Goal: Check status: Check status

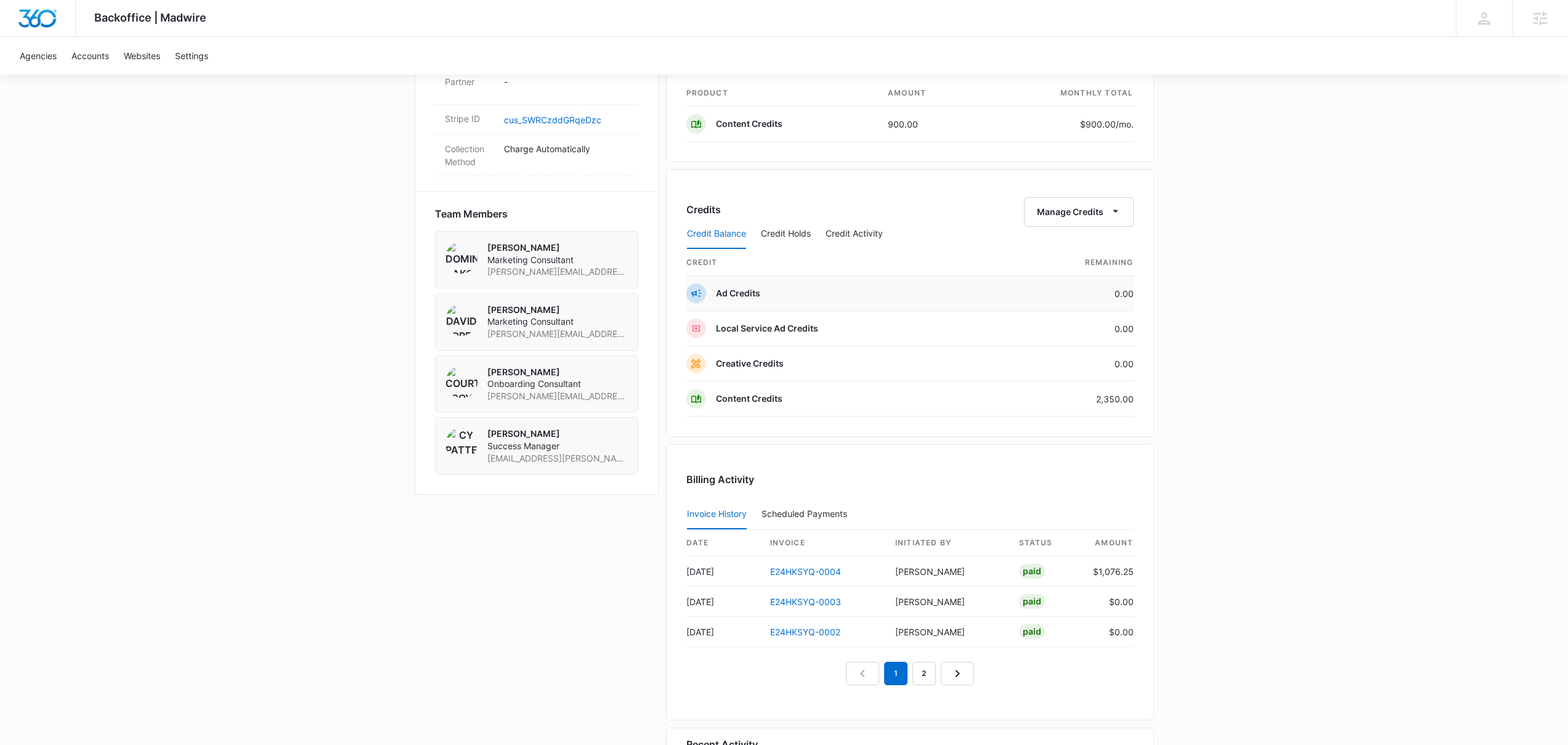
scroll to position [863, 0]
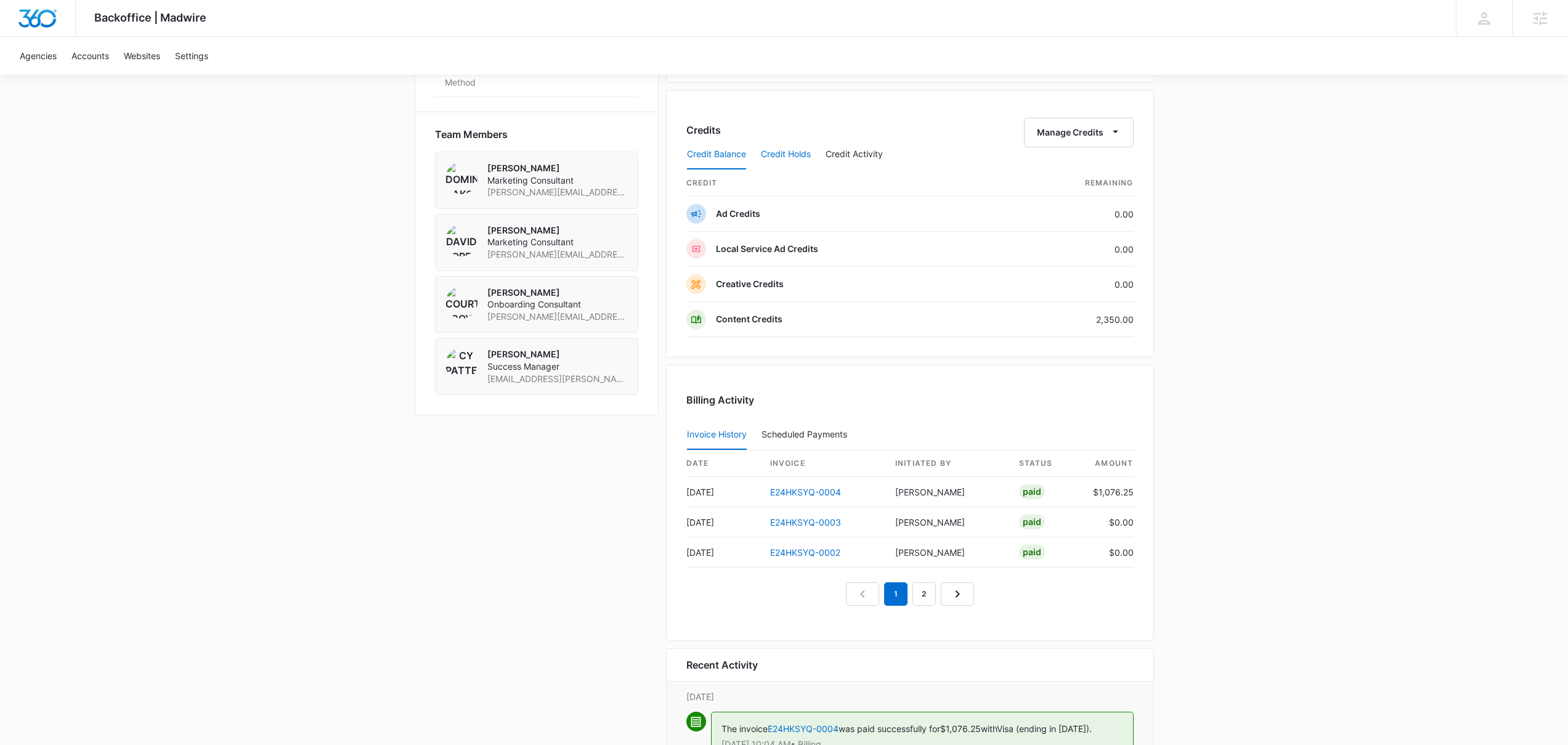
click at [799, 158] on button "Credit Holds" at bounding box center [786, 154] width 50 height 30
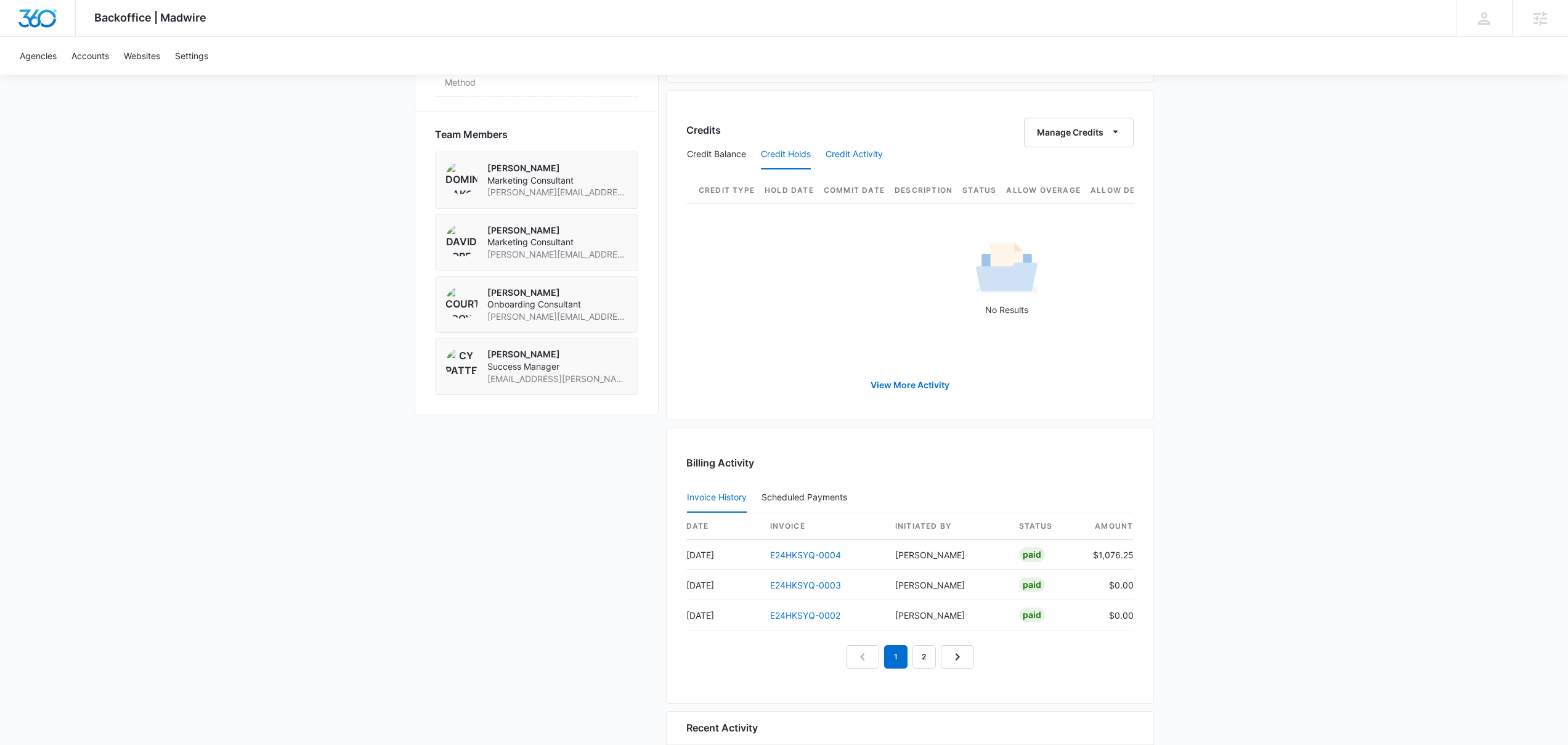
click at [843, 157] on button "Credit Activity" at bounding box center [854, 154] width 57 height 30
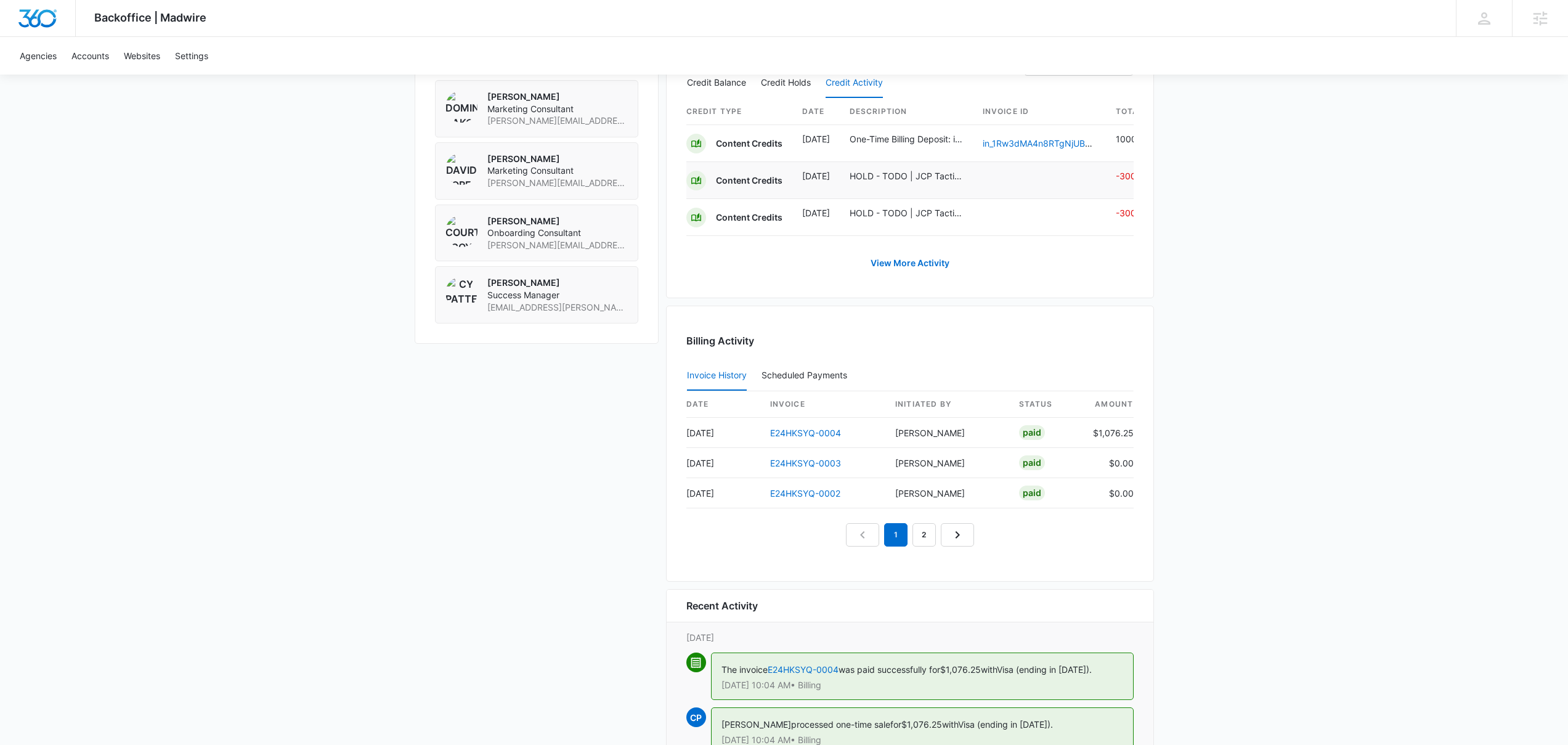
scroll to position [953, 0]
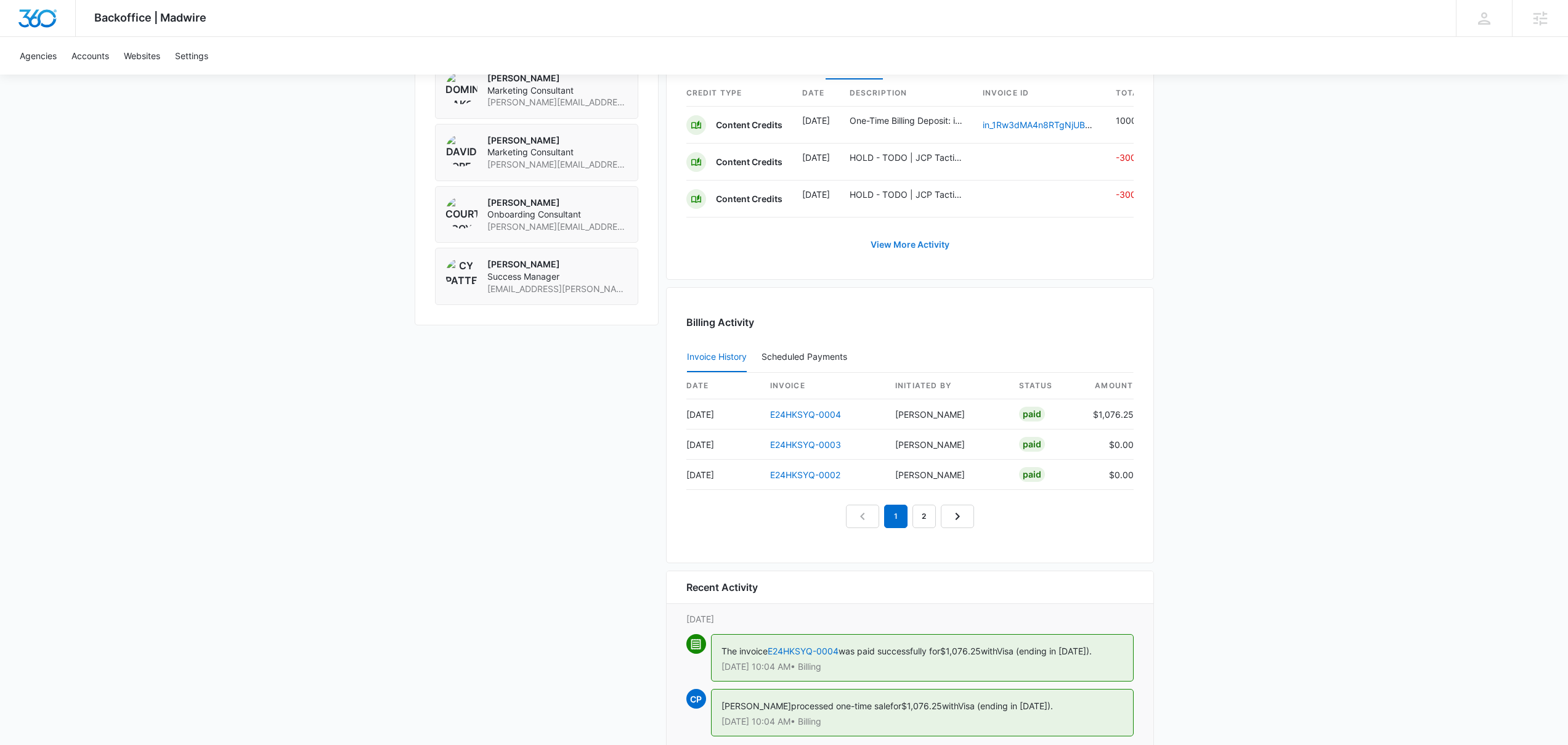
click at [884, 257] on link "View More Activity" at bounding box center [910, 244] width 104 height 30
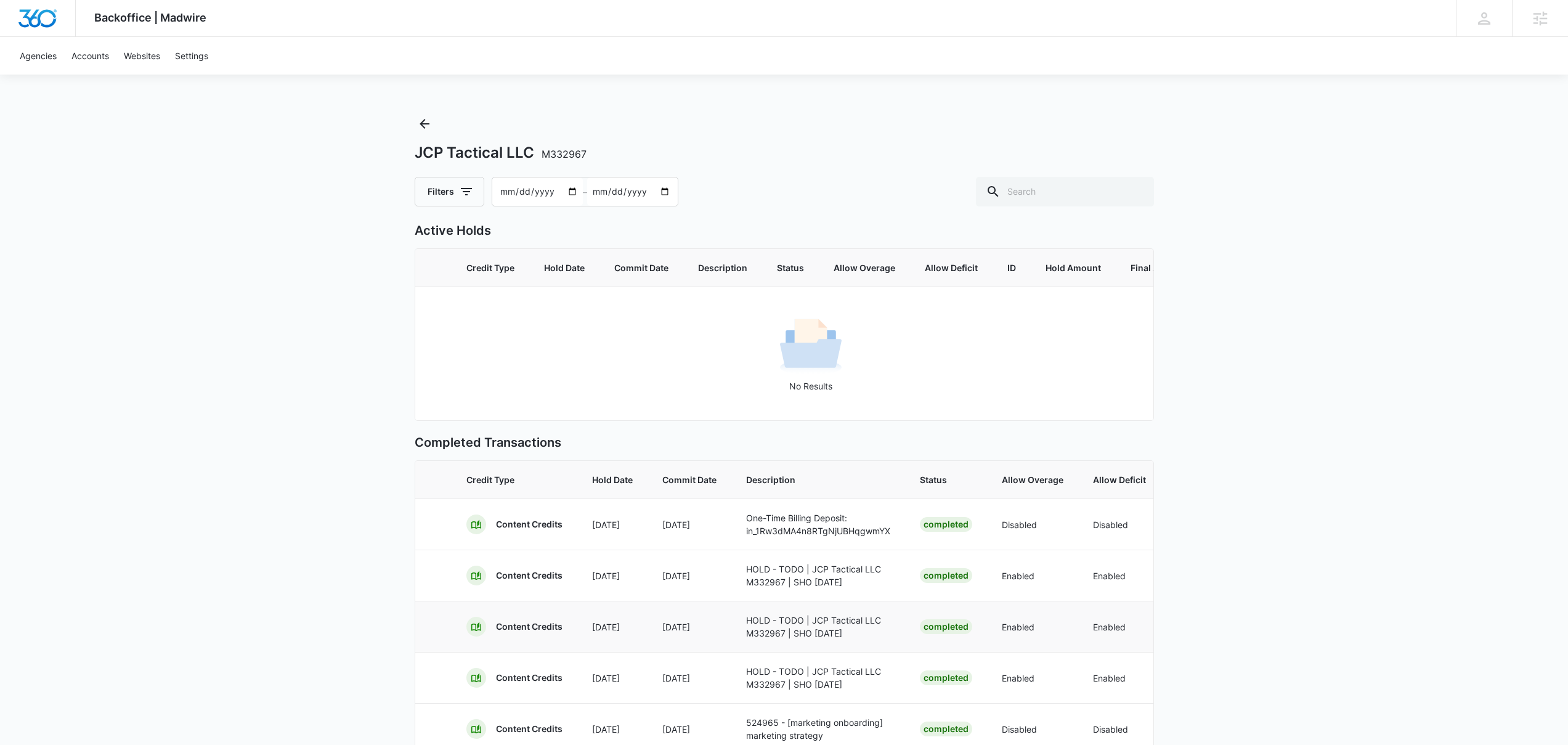
click at [714, 649] on td "Aug 13" at bounding box center [689, 627] width 83 height 51
click at [809, 640] on p "HOLD - TODO | JCP Tactical LLC M332967 | SHO 08/06/25" at bounding box center [818, 626] width 144 height 26
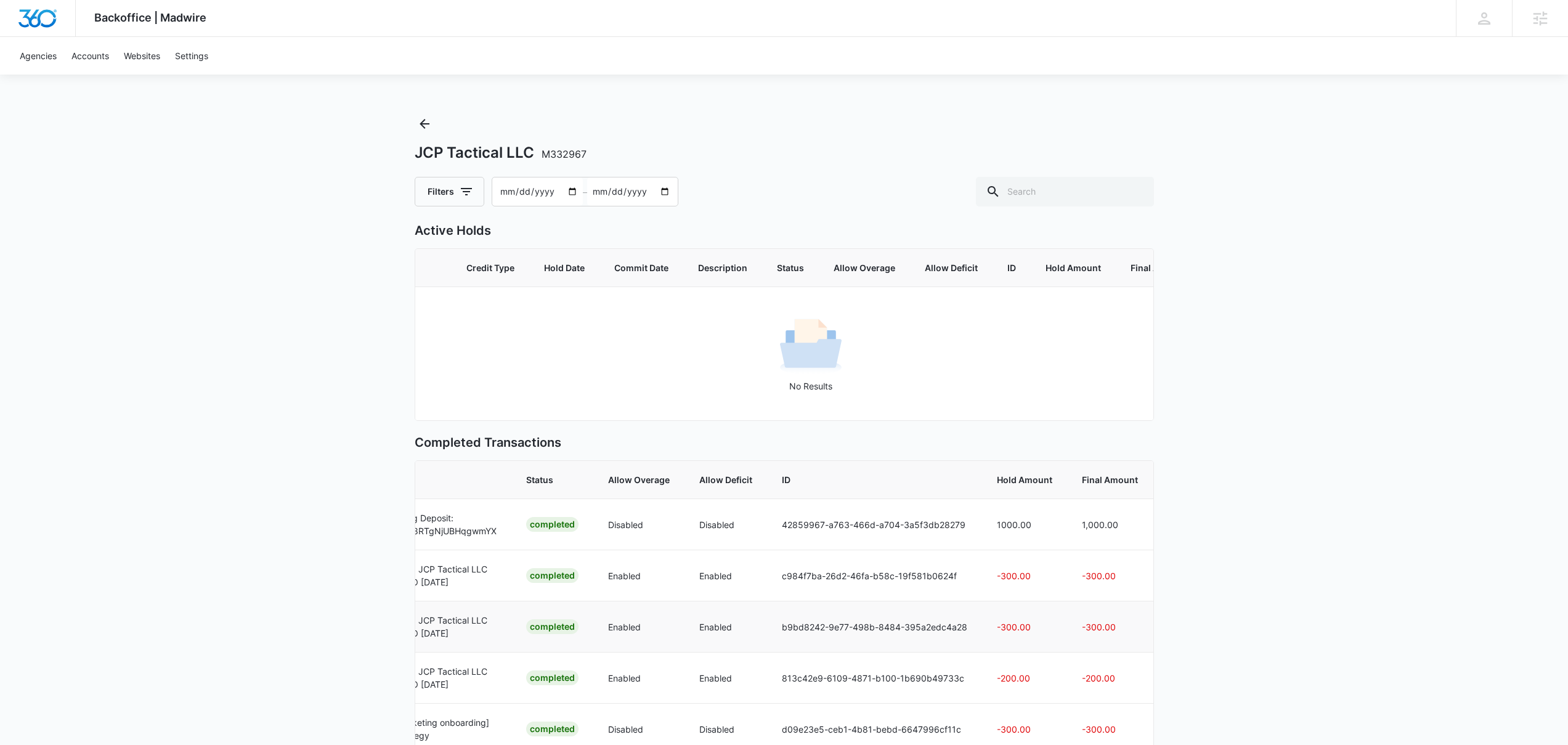
scroll to position [0, 394]
click at [1219, 279] on div "Backoffice | Madwire Apps Settings Josh Bacon josh.bacon@madwire.com My Profile…" at bounding box center [784, 457] width 1568 height 915
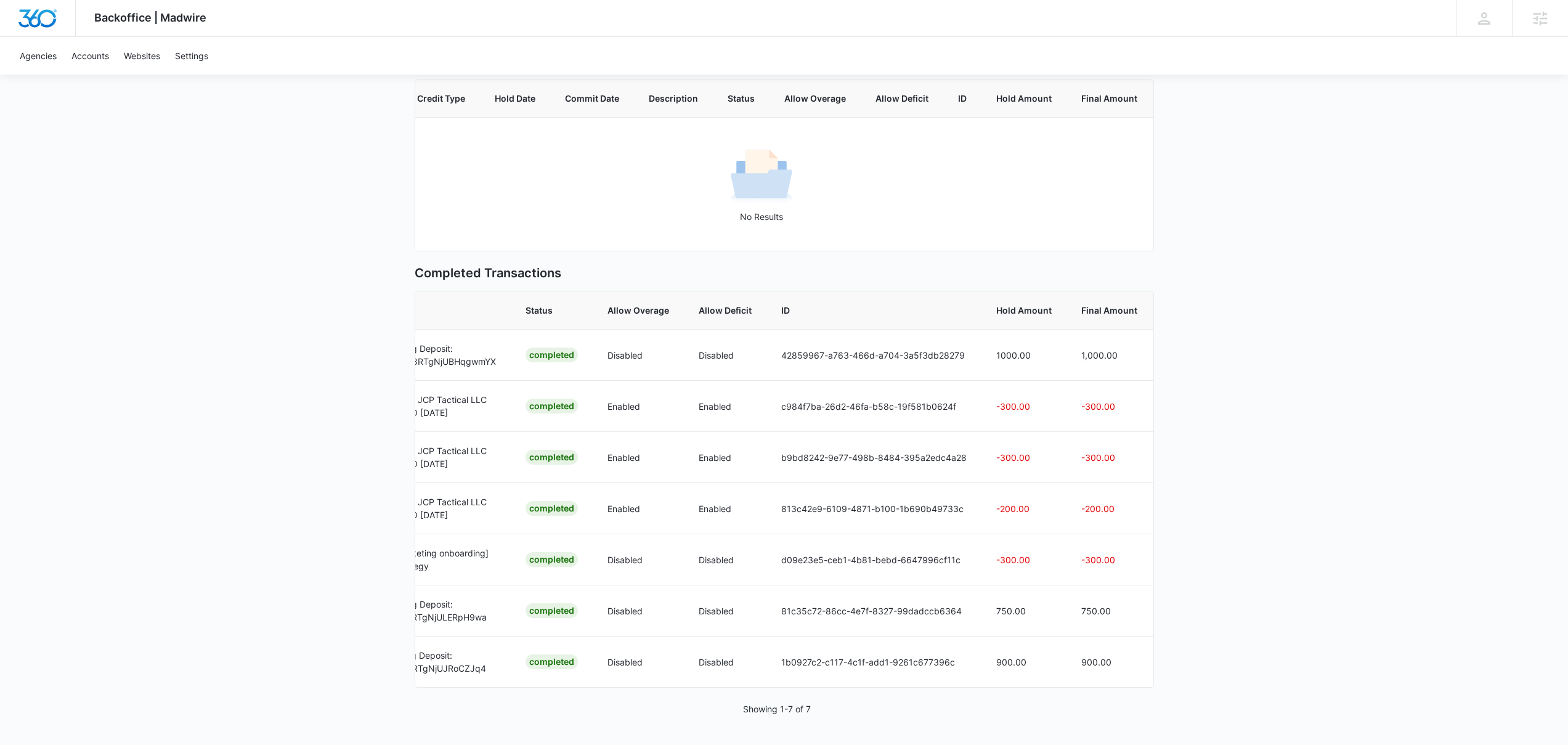
click at [172, 151] on div "Backoffice | Madwire Apps Settings Josh Bacon josh.bacon@madwire.com My Profile…" at bounding box center [784, 287] width 1568 height 915
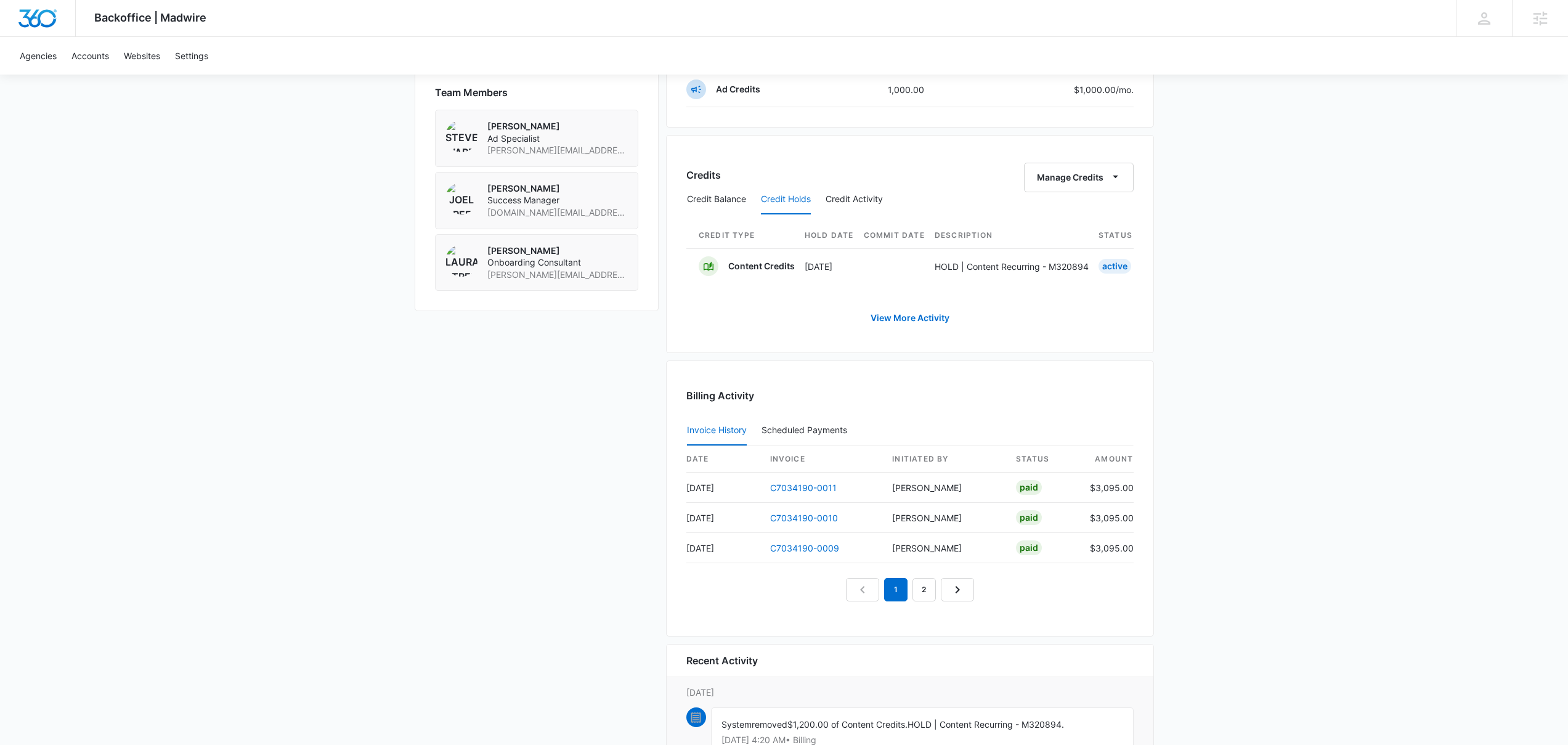
scroll to position [0, 501]
